Goal: Task Accomplishment & Management: Use online tool/utility

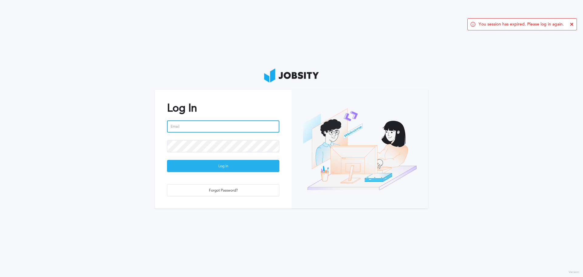
type input "[PERSON_NAME][EMAIL_ADDRESS][PERSON_NAME][DOMAIN_NAME]"
click at [236, 169] on div "Log In" at bounding box center [223, 166] width 112 height 12
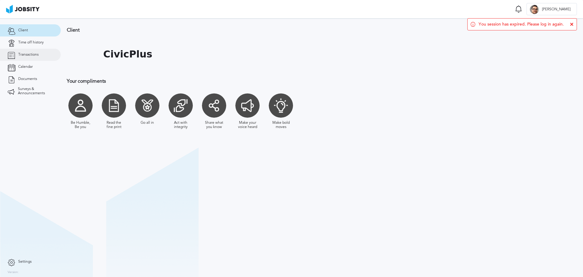
click at [28, 52] on link "Transactions" at bounding box center [30, 55] width 61 height 12
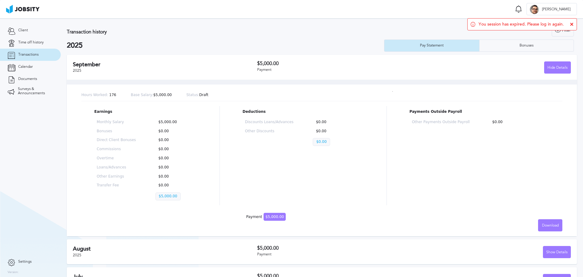
click at [571, 25] on icon at bounding box center [572, 24] width 4 height 4
